Goal: Navigation & Orientation: Find specific page/section

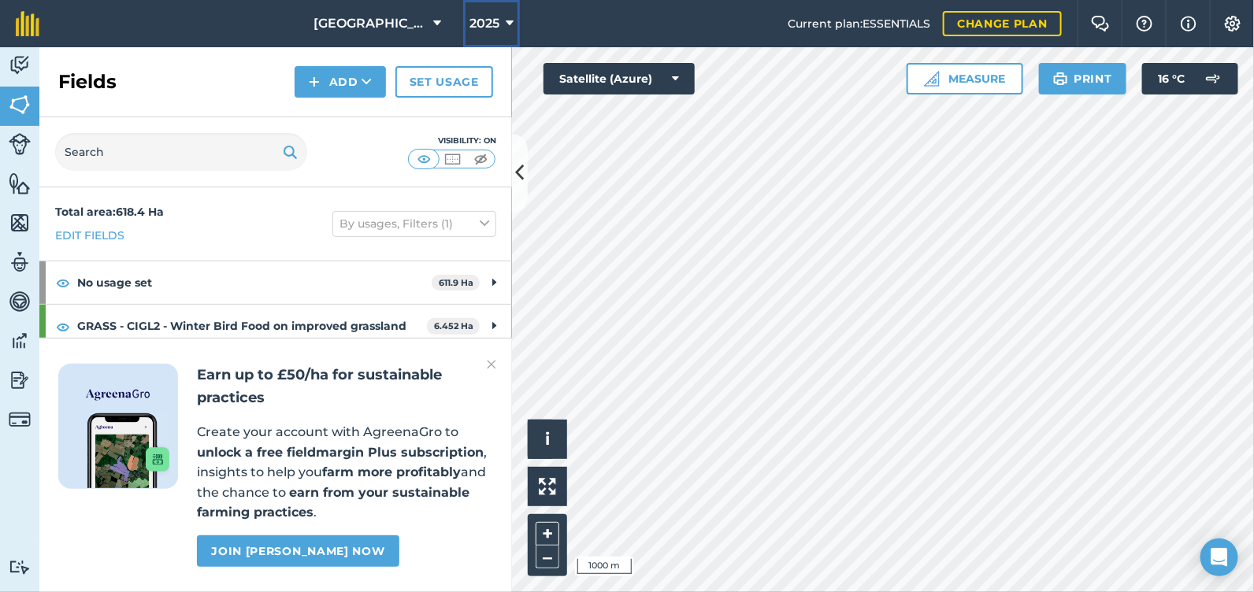
click at [506, 20] on icon at bounding box center [510, 23] width 8 height 19
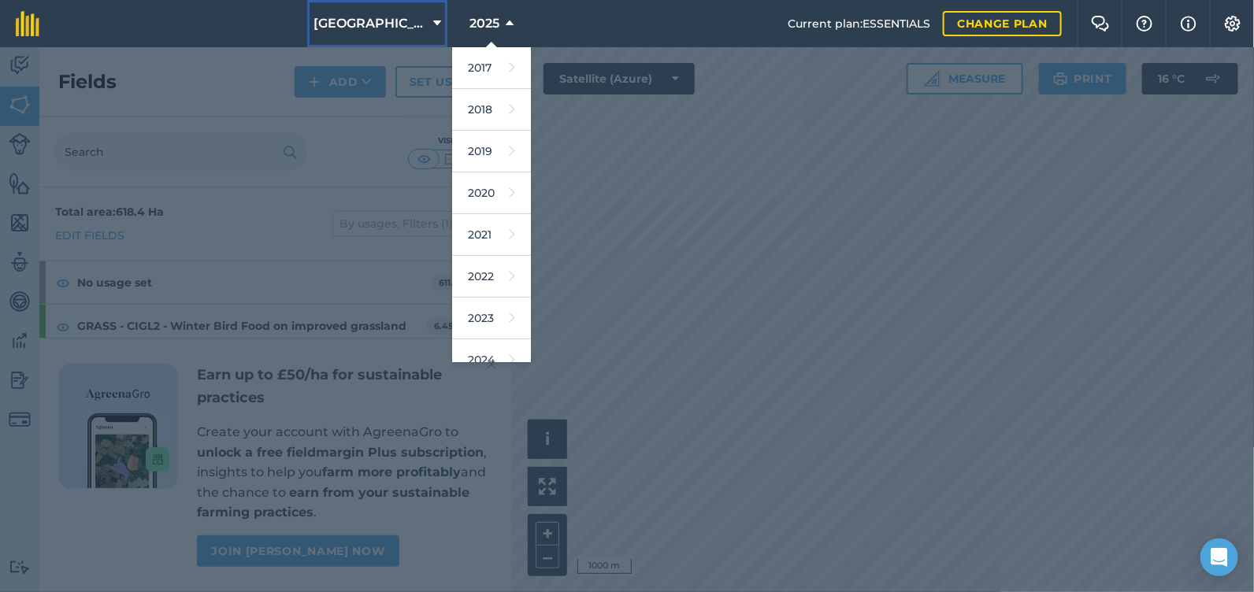
click at [407, 22] on span "[GEOGRAPHIC_DATA]" at bounding box center [369, 23] width 113 height 19
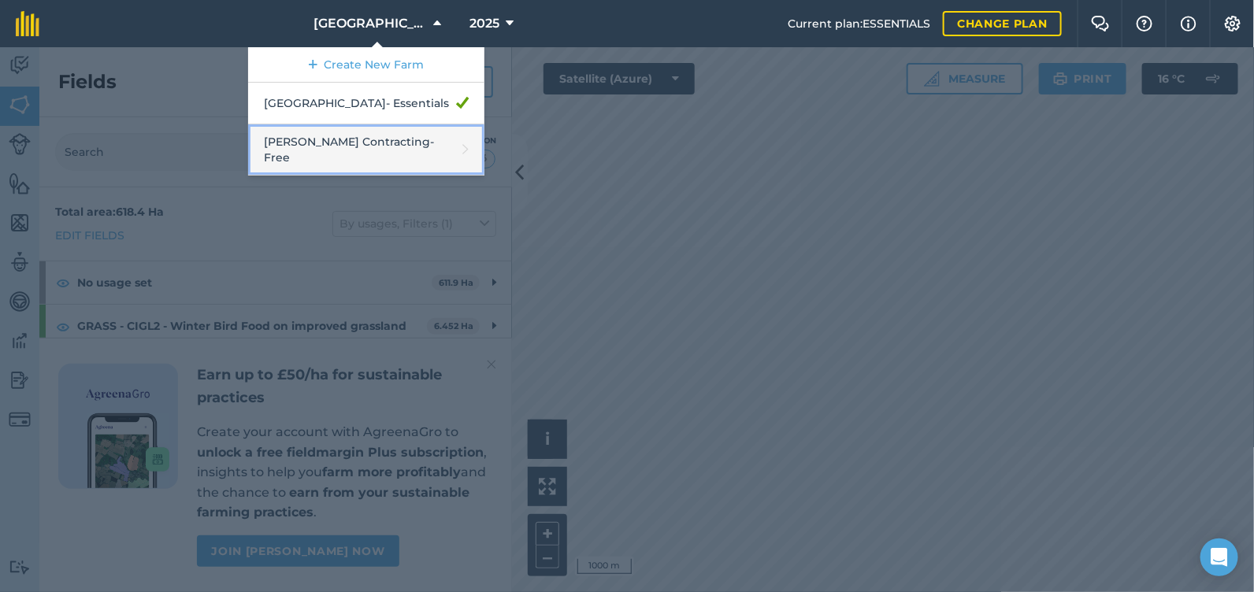
click at [391, 142] on link "[PERSON_NAME] Contracting - Free" at bounding box center [366, 149] width 236 height 51
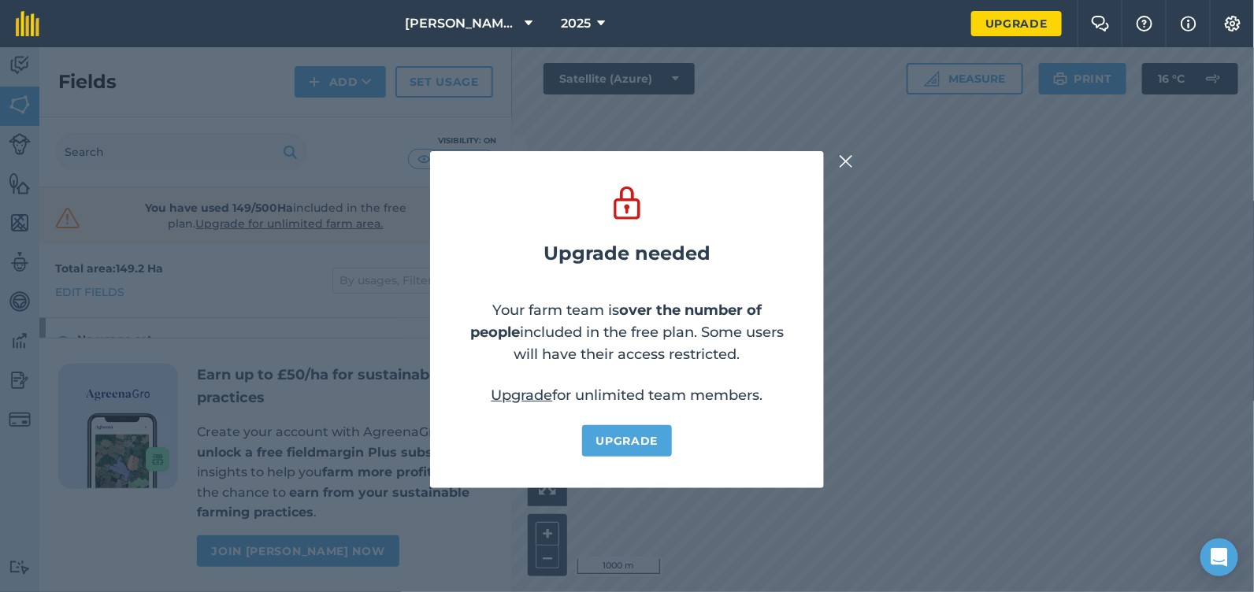
click at [847, 158] on img at bounding box center [846, 161] width 14 height 19
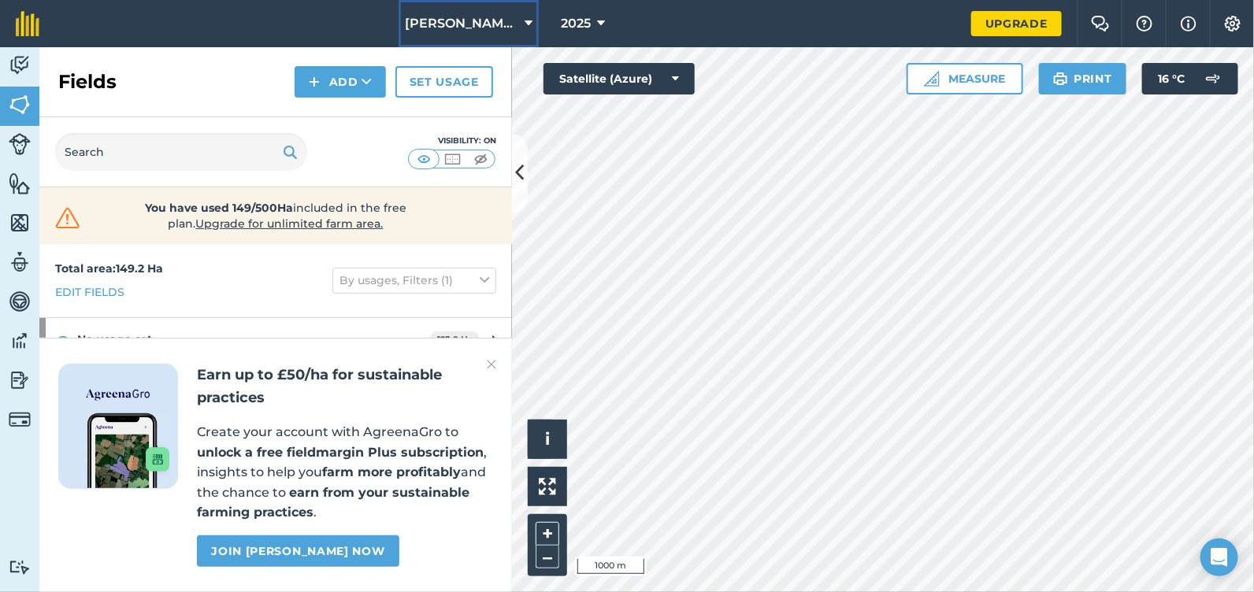
click at [481, 19] on span "[PERSON_NAME] Contracting" at bounding box center [461, 23] width 113 height 19
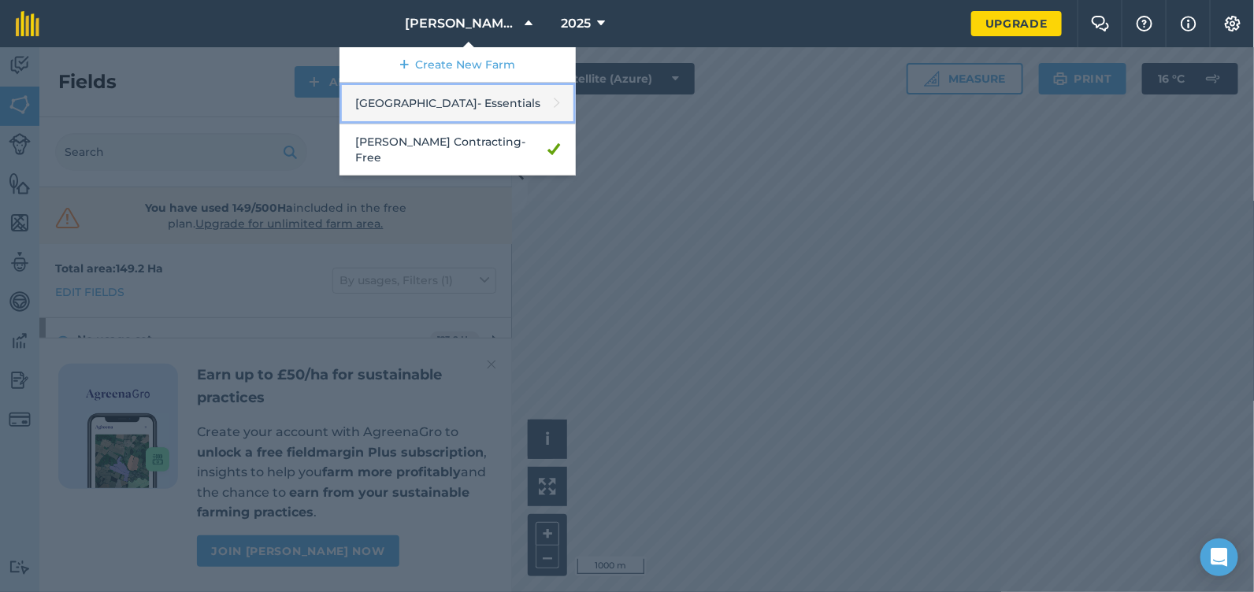
click at [450, 101] on link "Ashtree Farm - Essentials" at bounding box center [457, 104] width 236 height 42
